Goal: Task Accomplishment & Management: Manage account settings

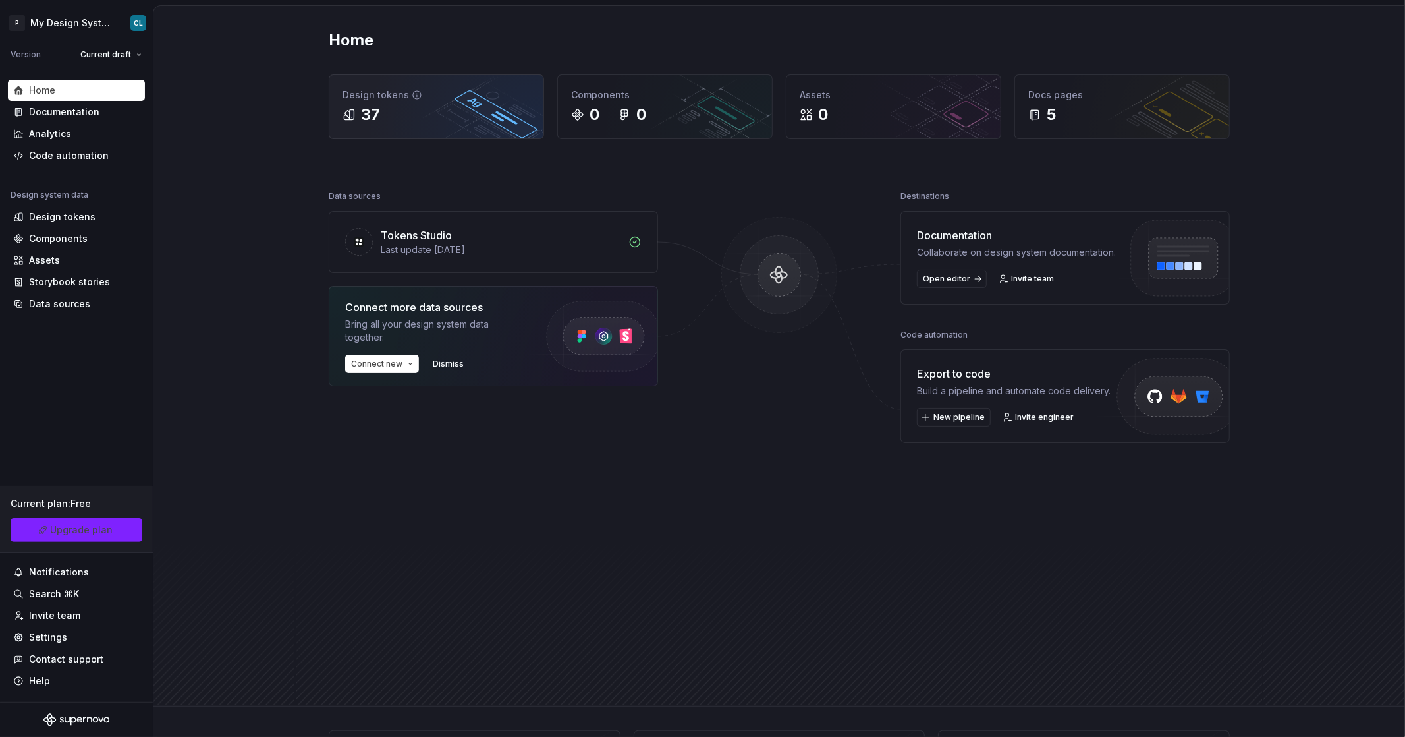
click at [370, 108] on div "37" at bounding box center [370, 114] width 19 height 21
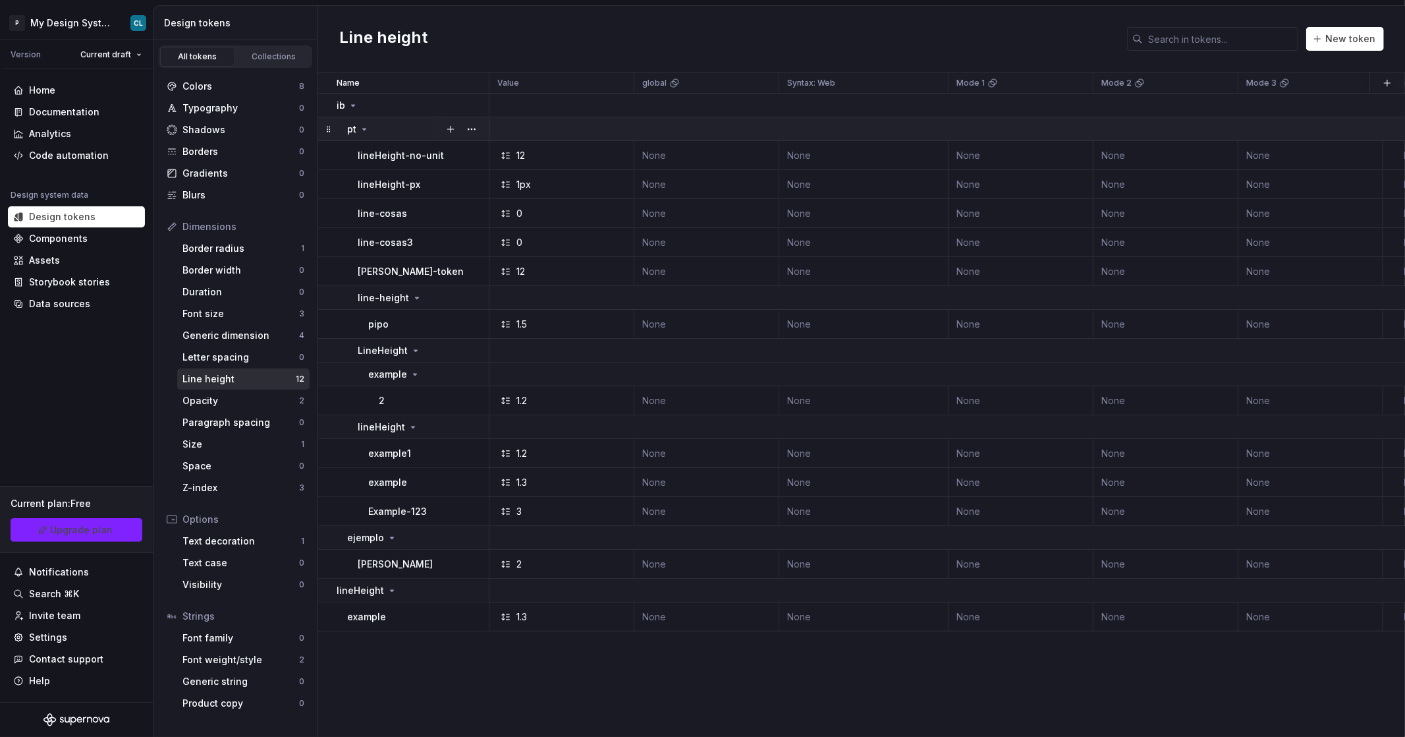
click at [366, 128] on icon at bounding box center [364, 129] width 11 height 11
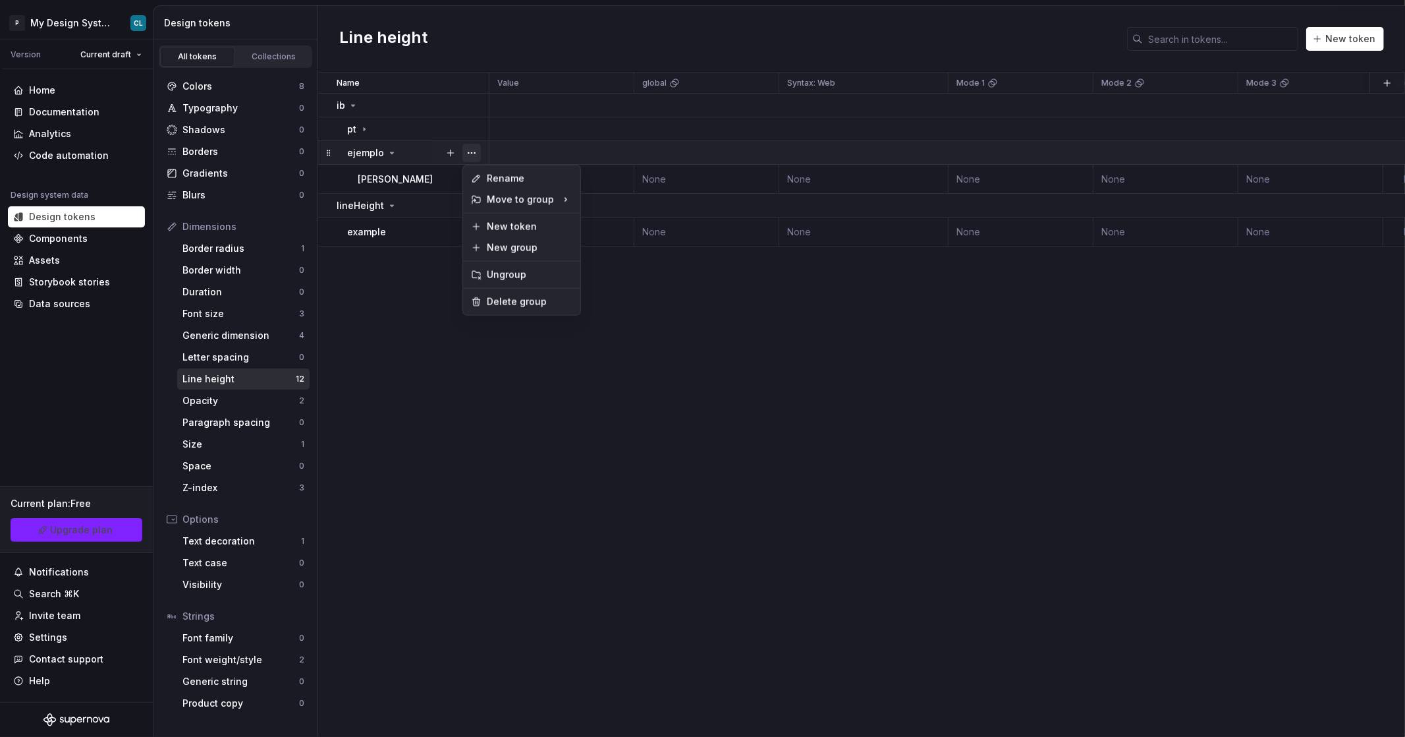
click at [468, 148] on button "button" at bounding box center [472, 153] width 18 height 18
click at [509, 298] on div "Delete group" at bounding box center [530, 301] width 86 height 13
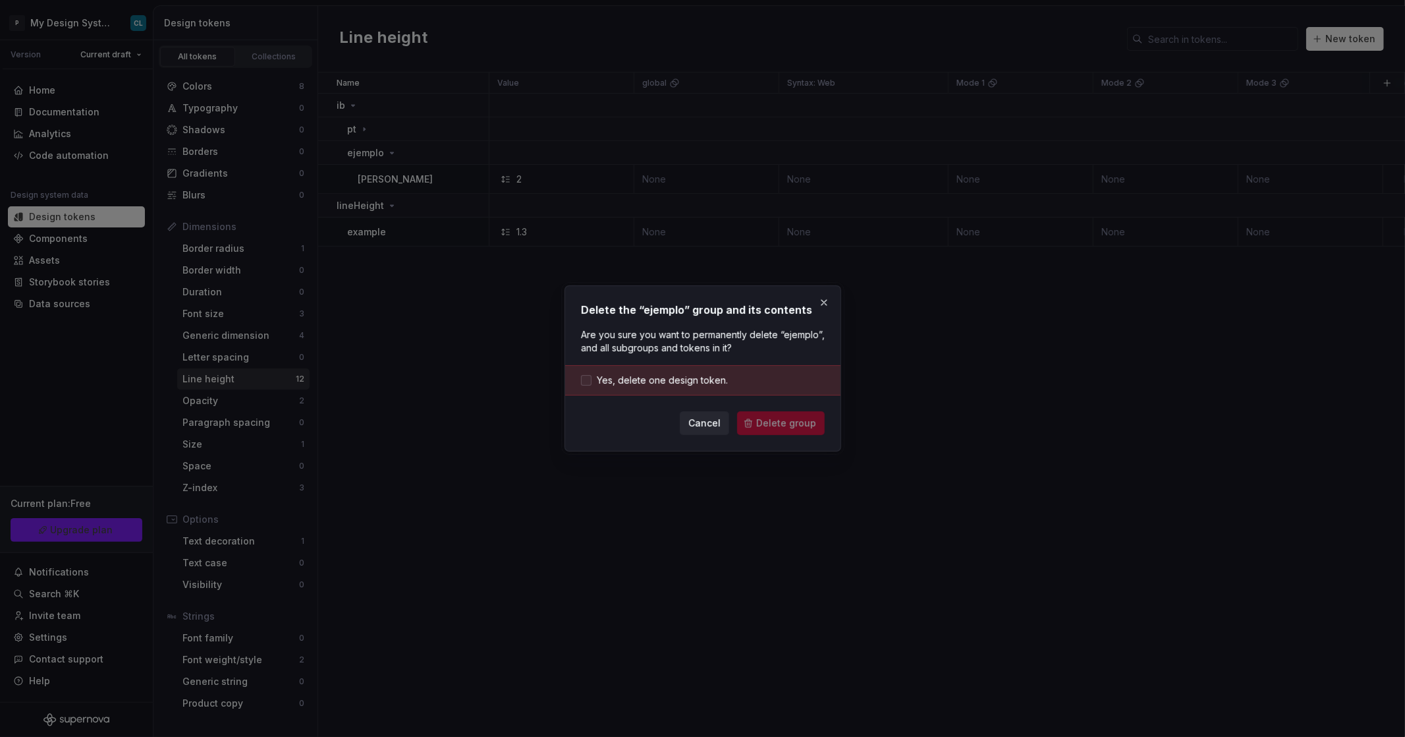
click at [679, 374] on span "Yes, delete one design token." at bounding box center [662, 380] width 131 height 13
click at [775, 423] on span "Delete group" at bounding box center [786, 422] width 60 height 13
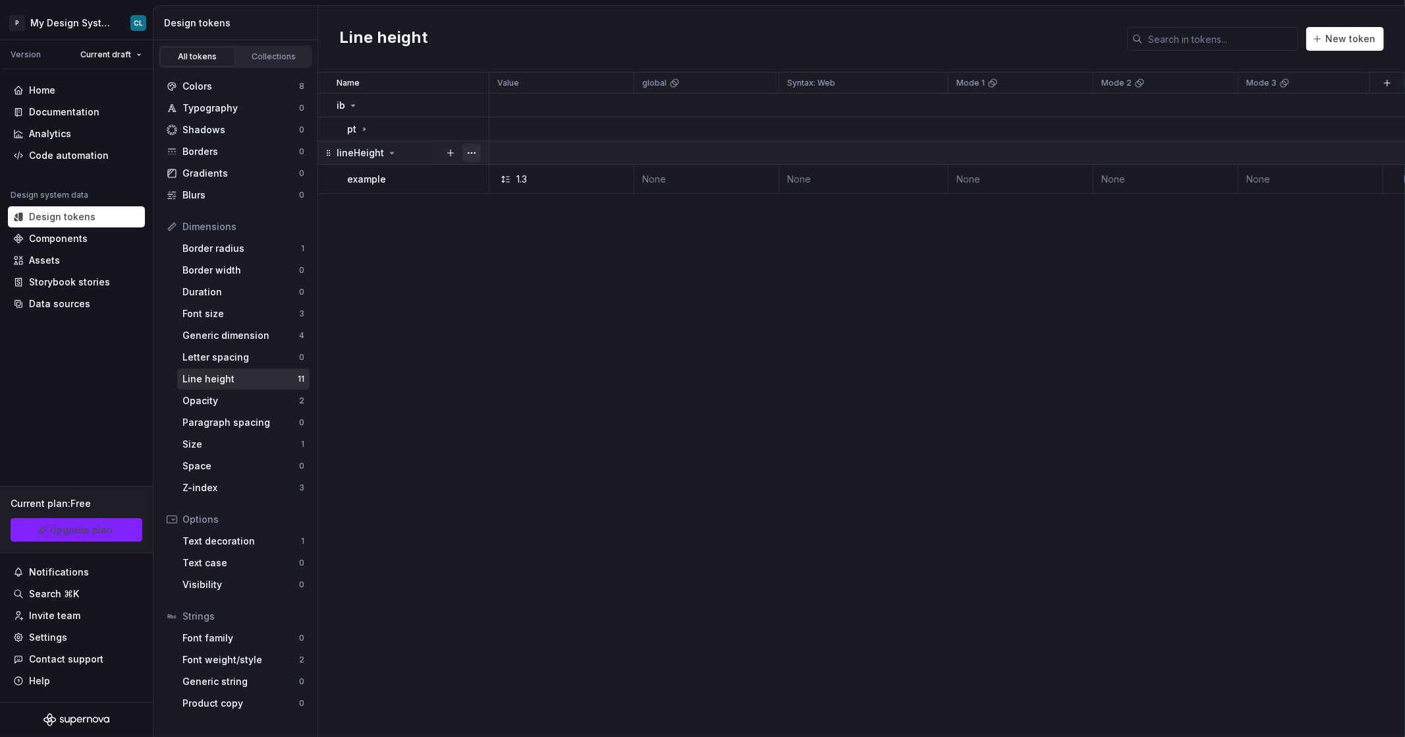
click at [468, 150] on button "button" at bounding box center [472, 153] width 18 height 18
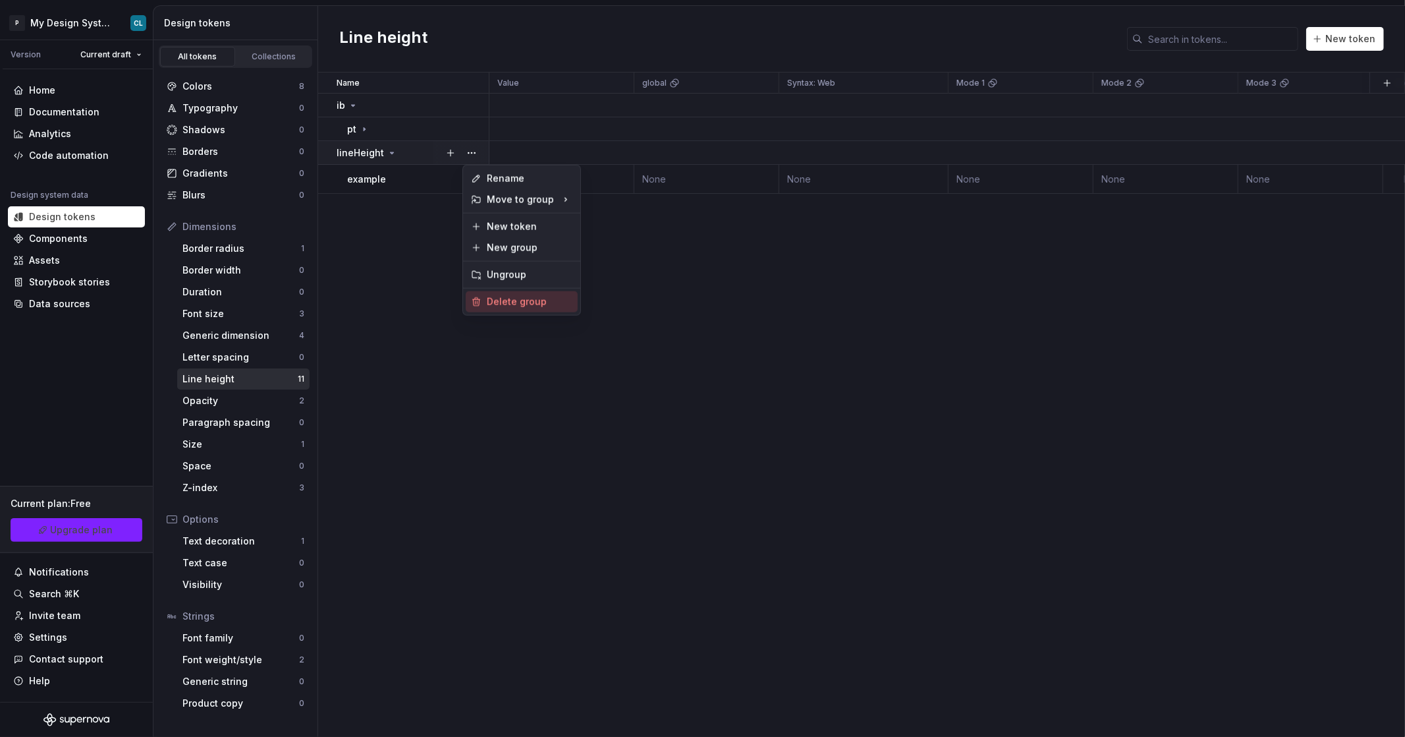
click at [530, 300] on div "Delete group" at bounding box center [530, 301] width 86 height 13
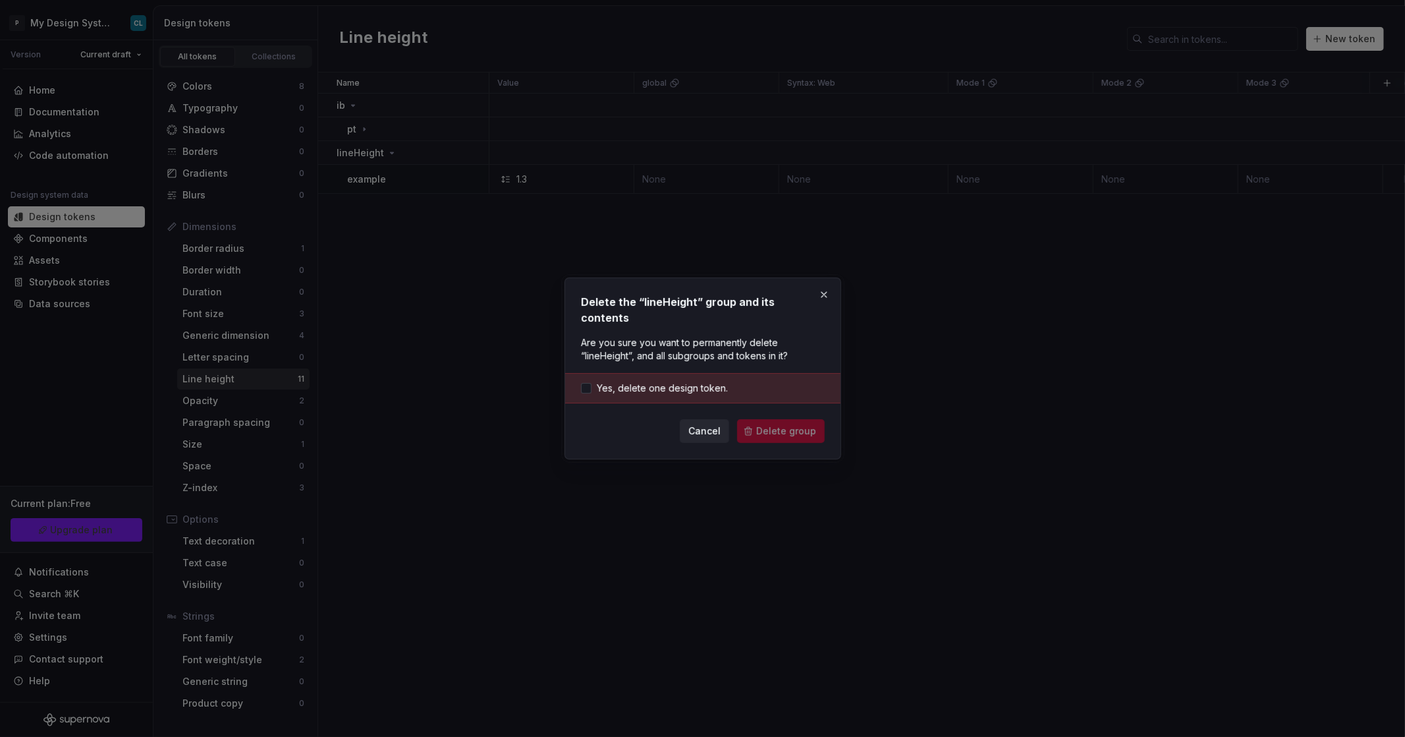
click at [714, 387] on div "Yes, delete one design token." at bounding box center [702, 388] width 275 height 30
click at [710, 381] on span "Yes, delete one design token." at bounding box center [662, 387] width 131 height 13
click at [796, 427] on span "Delete group" at bounding box center [786, 430] width 60 height 13
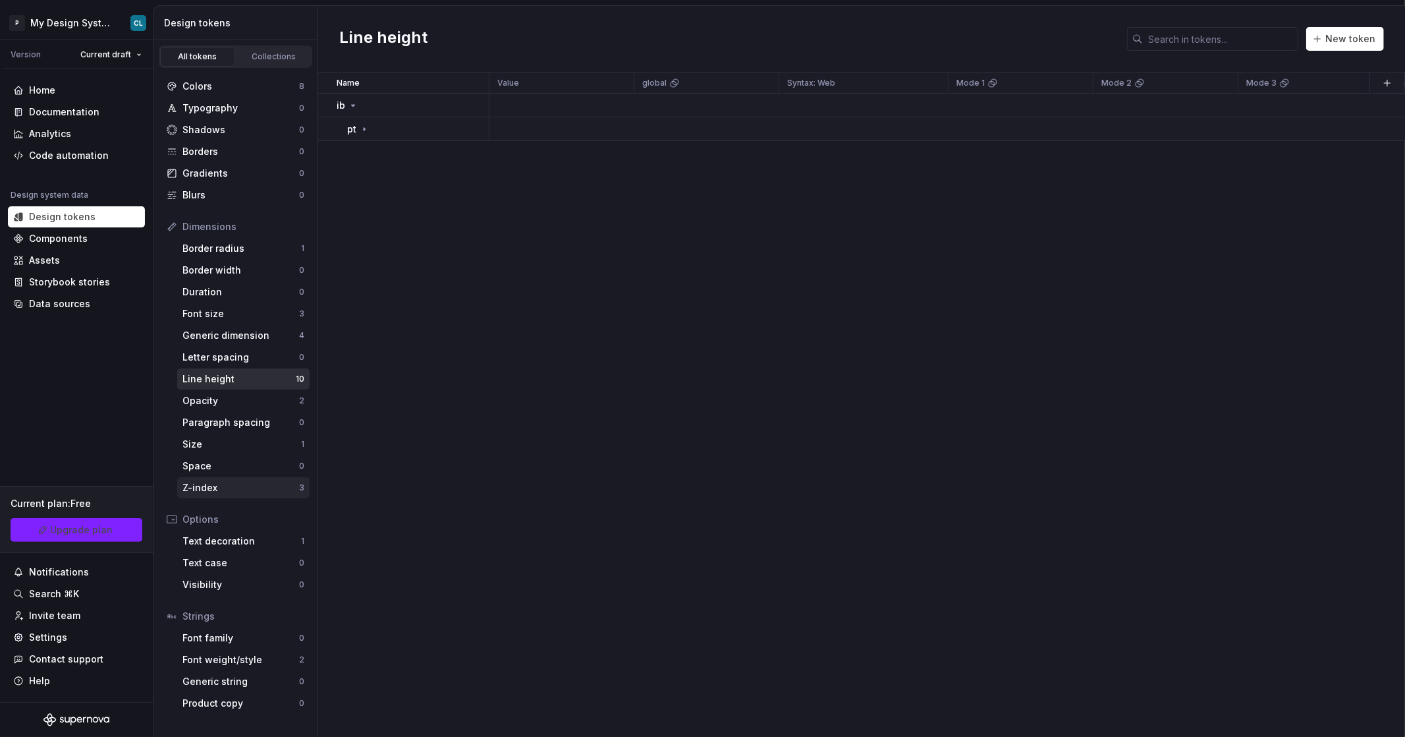
click at [229, 492] on div "Z-index" at bounding box center [241, 487] width 117 height 13
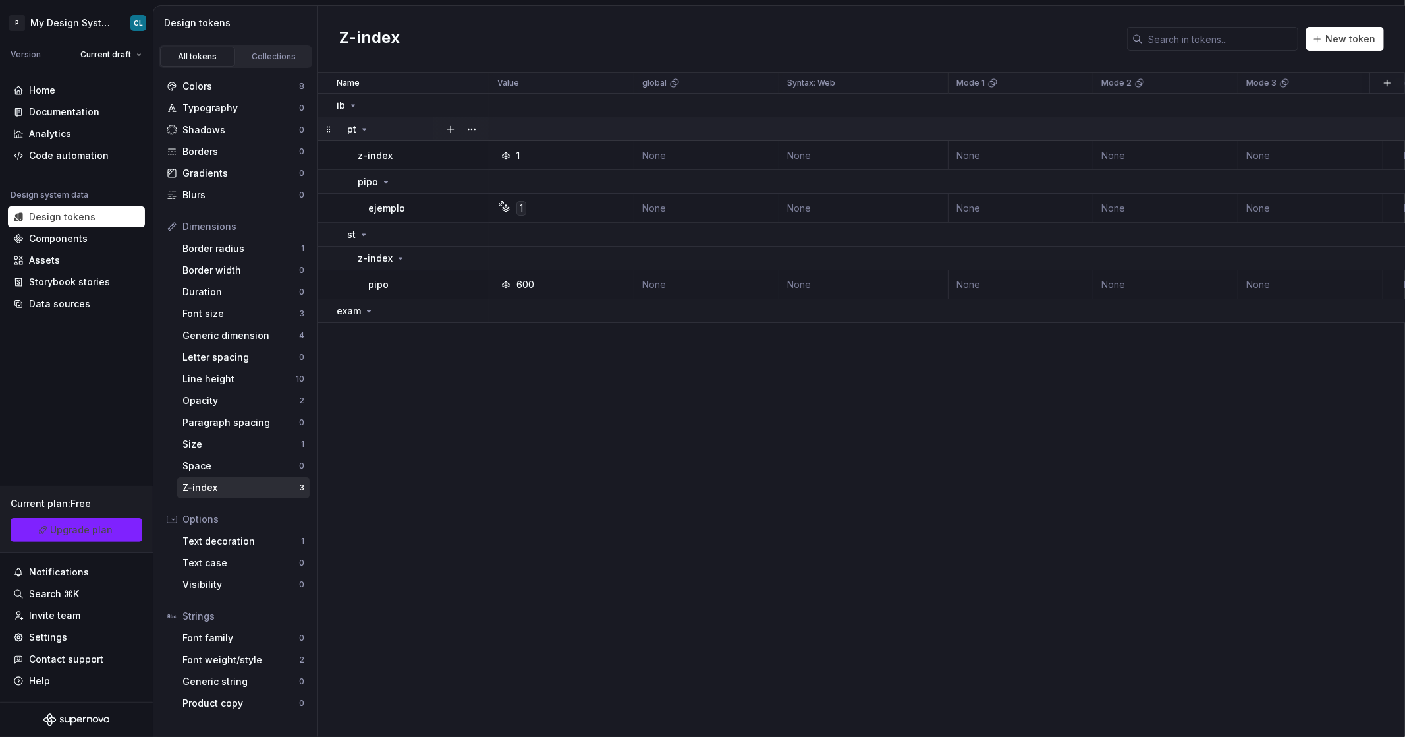
click at [369, 125] on div "pt" at bounding box center [417, 129] width 141 height 13
click at [365, 150] on icon at bounding box center [363, 153] width 11 height 11
click at [368, 175] on icon at bounding box center [369, 176] width 11 height 11
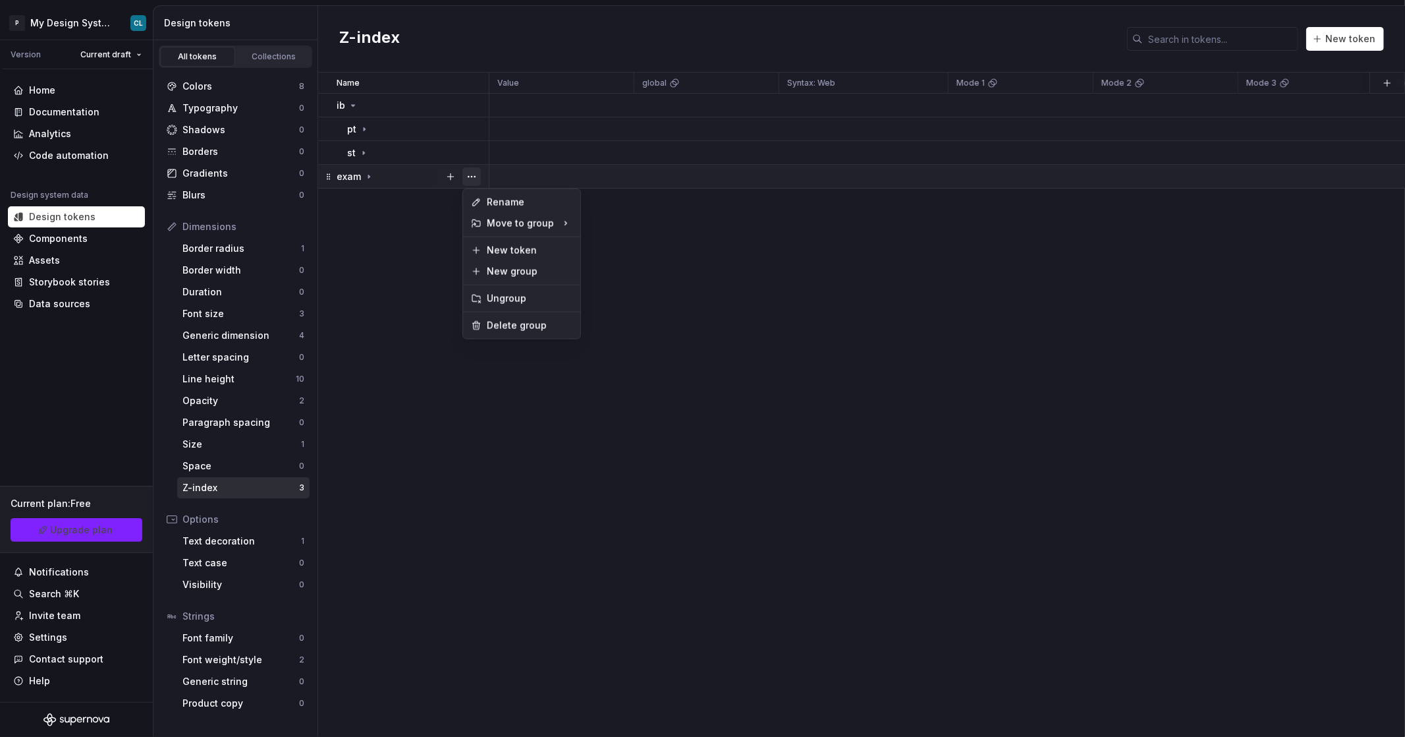
click at [472, 177] on button "button" at bounding box center [472, 176] width 18 height 18
click at [509, 331] on div "Delete group" at bounding box center [530, 325] width 86 height 13
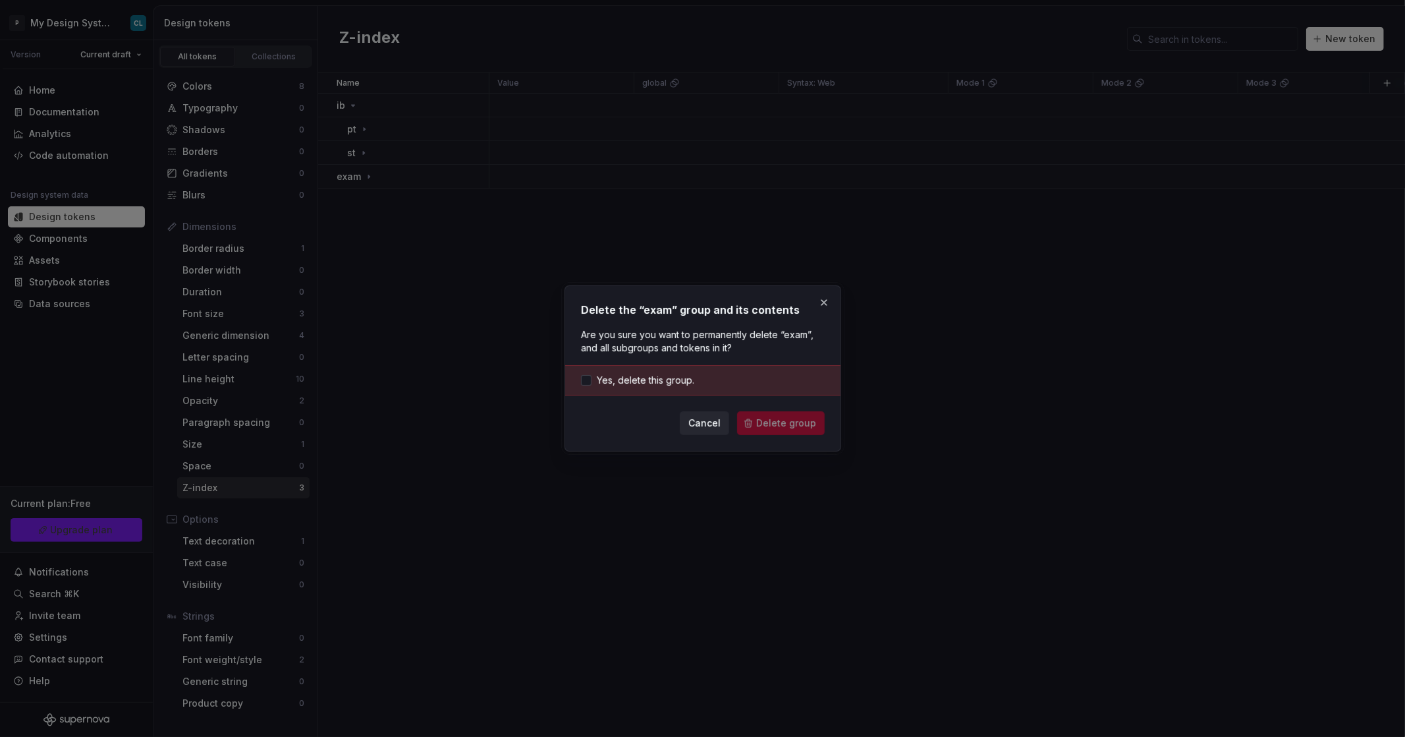
click at [714, 386] on div "Yes, delete this group." at bounding box center [702, 380] width 275 height 30
click at [684, 378] on span "Yes, delete this group." at bounding box center [646, 380] width 98 height 13
click at [760, 416] on span "Delete group" at bounding box center [786, 422] width 60 height 13
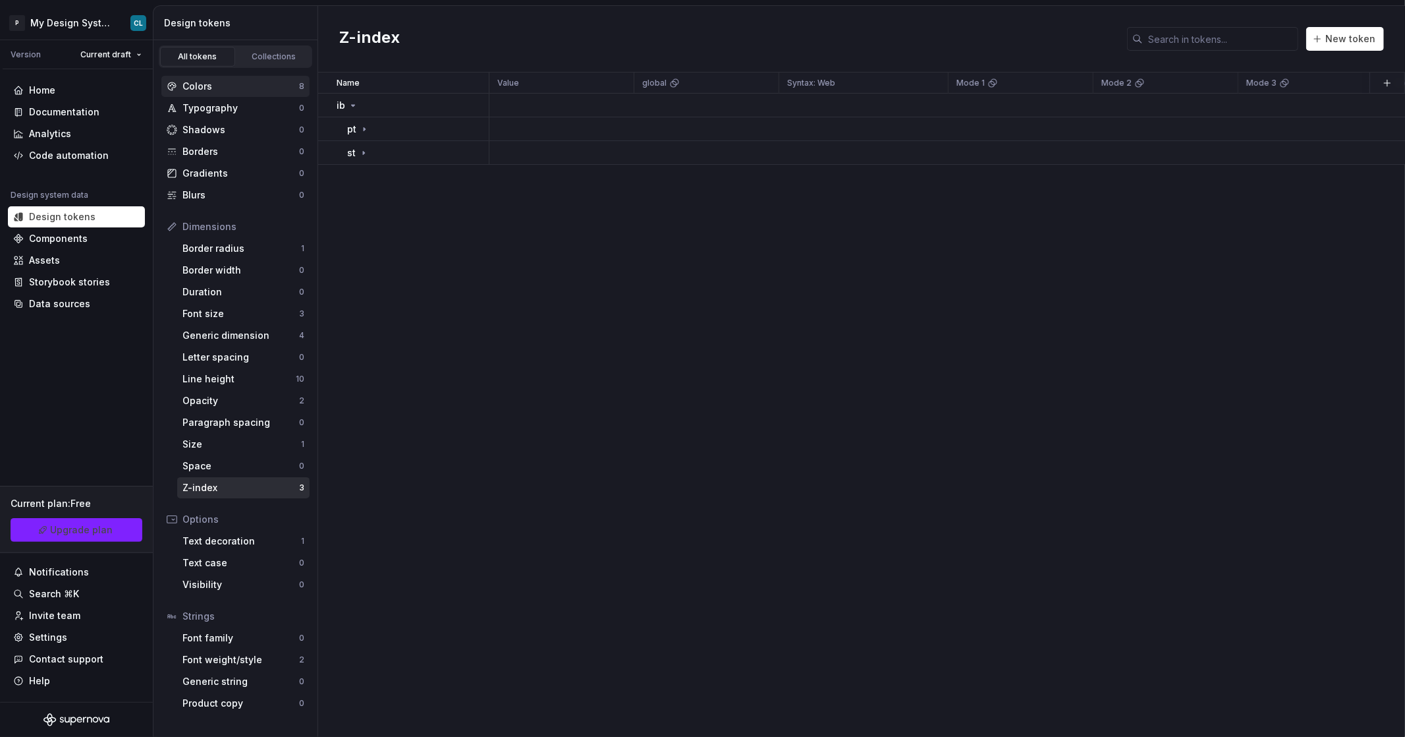
click at [223, 95] on div "Colors 8" at bounding box center [235, 86] width 148 height 21
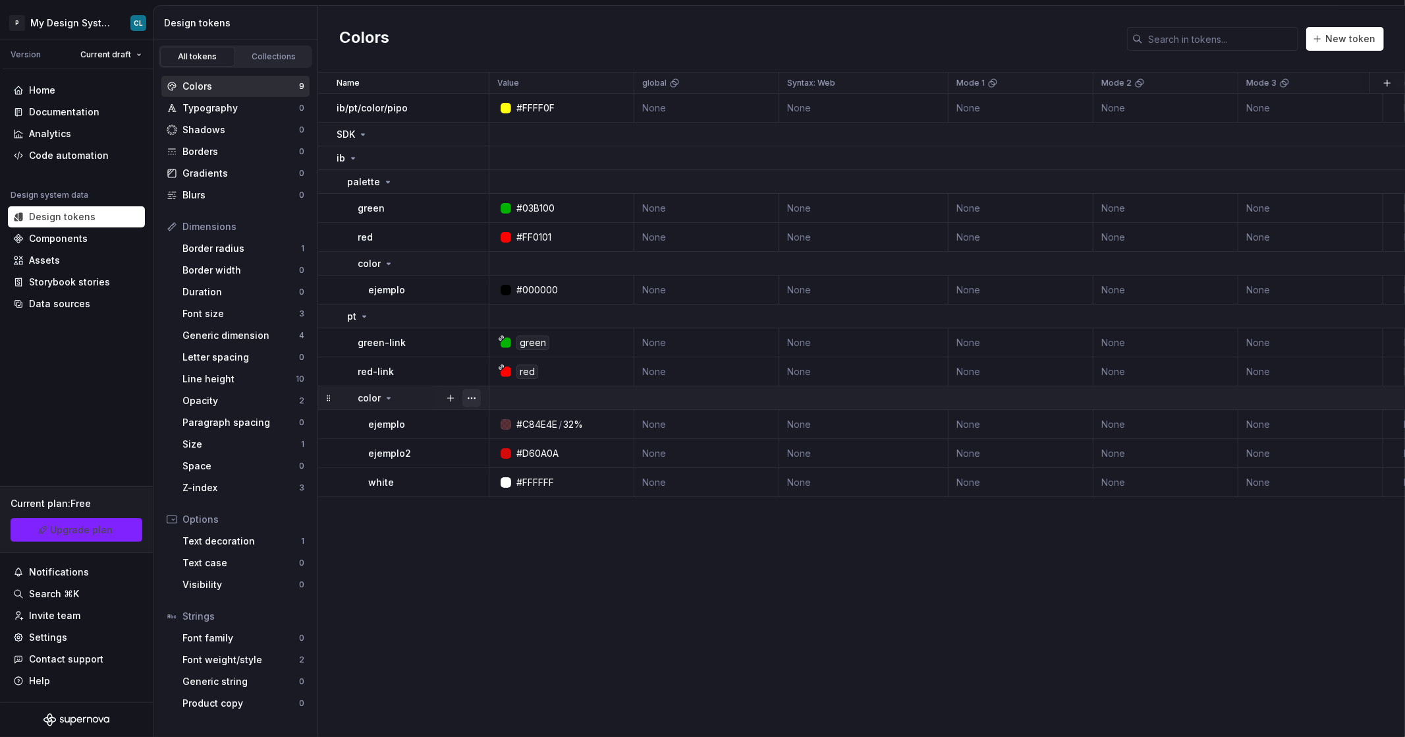
click at [471, 396] on button "button" at bounding box center [472, 398] width 18 height 18
click at [534, 544] on div "Delete group" at bounding box center [530, 546] width 86 height 13
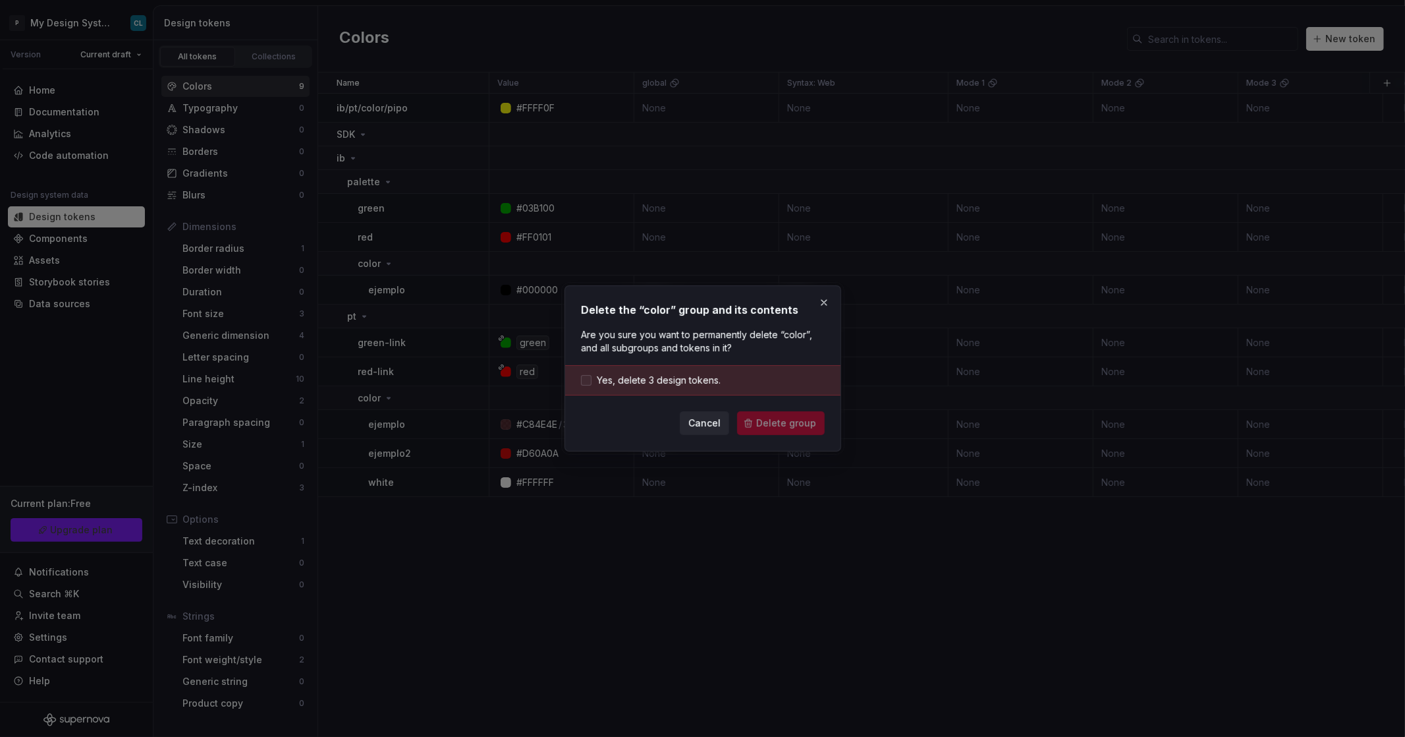
click at [659, 381] on span "Yes, delete 3 design tokens." at bounding box center [659, 380] width 124 height 13
click at [768, 407] on form "Yes, delete 3 design tokens. Cancel Delete group" at bounding box center [703, 400] width 244 height 70
click at [773, 414] on button "Delete group" at bounding box center [781, 423] width 88 height 24
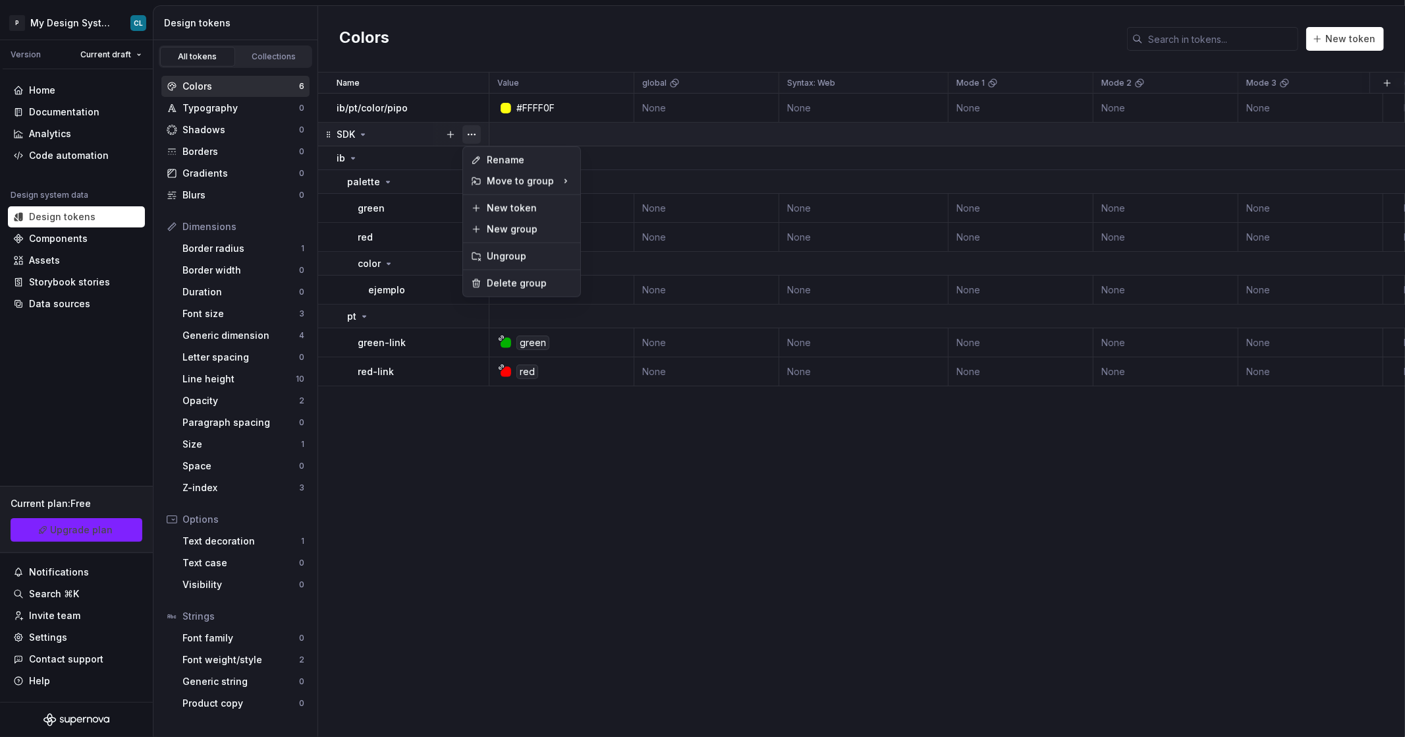
click at [471, 134] on button "button" at bounding box center [472, 134] width 18 height 18
click at [509, 284] on div "Delete group" at bounding box center [530, 283] width 86 height 13
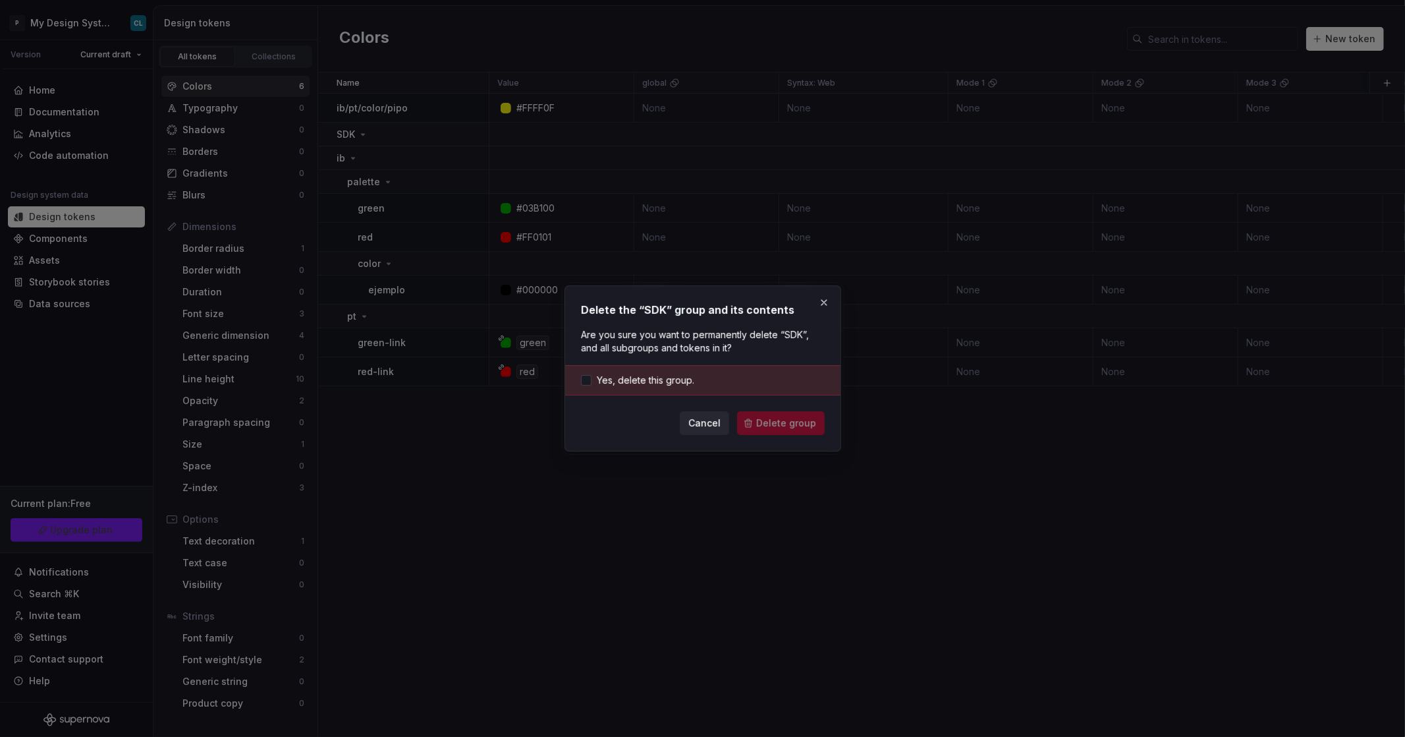
click at [702, 391] on div "Yes, delete this group." at bounding box center [702, 380] width 275 height 30
click at [675, 381] on span "Yes, delete this group." at bounding box center [646, 380] width 98 height 13
click at [791, 427] on span "Delete group" at bounding box center [786, 422] width 60 height 13
